Goal: Find specific page/section: Find specific page/section

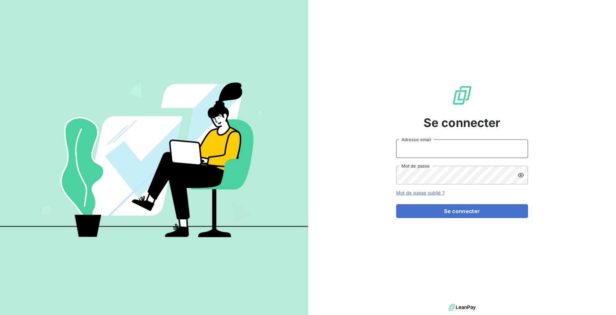
click at [429, 153] on input "Adresse email" at bounding box center [462, 148] width 132 height 18
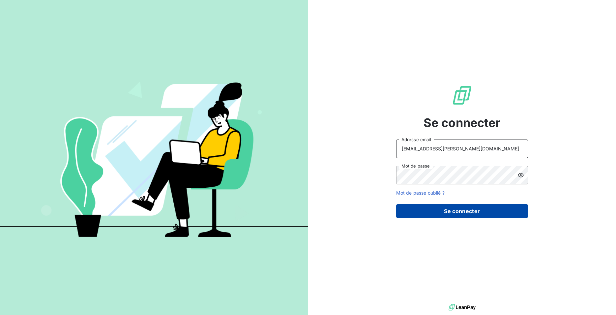
type input "[EMAIL_ADDRESS][PERSON_NAME][DOMAIN_NAME]"
click at [446, 210] on button "Se connecter" at bounding box center [462, 211] width 132 height 14
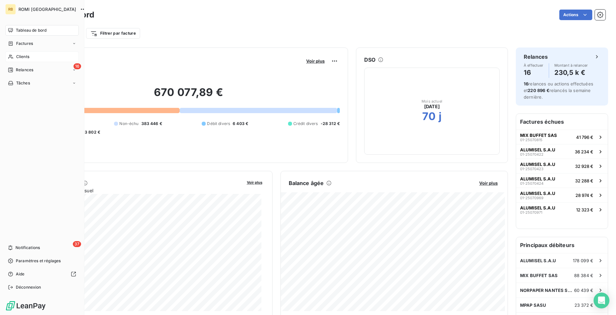
click at [18, 55] on span "Clients" at bounding box center [22, 57] width 13 height 6
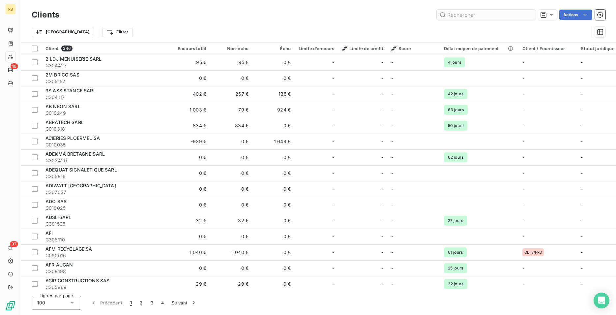
click at [458, 14] on input "text" at bounding box center [485, 15] width 99 height 11
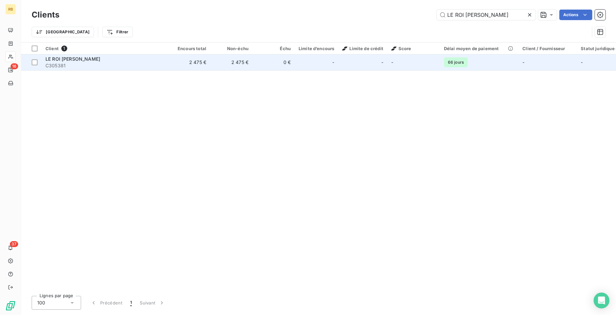
type input "LE ROI [PERSON_NAME]"
click at [60, 65] on span "C305381" at bounding box center [104, 65] width 119 height 7
